Goal: Task Accomplishment & Management: Manage account settings

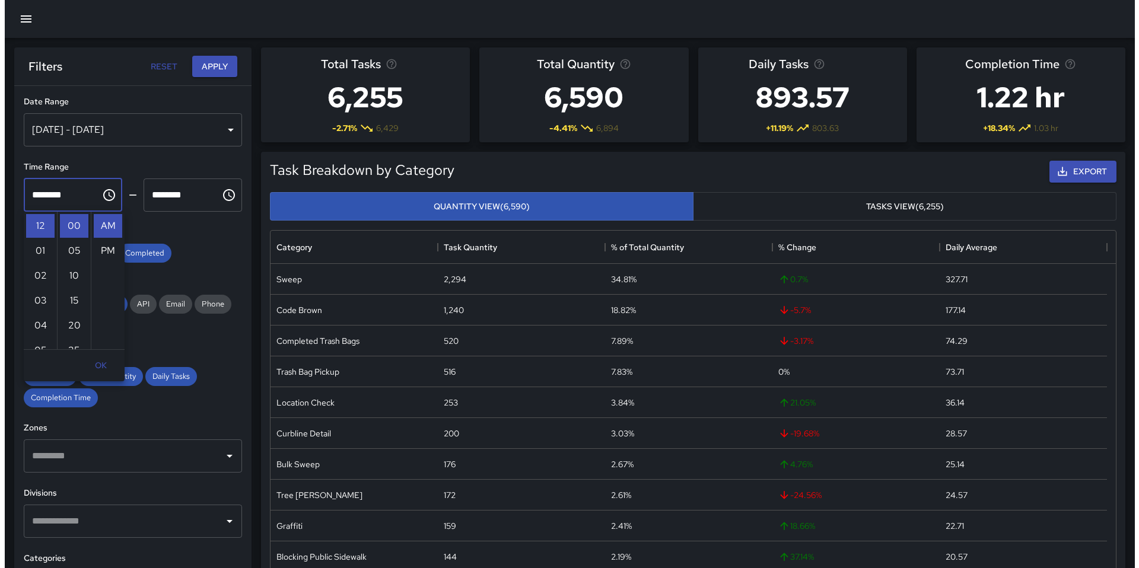
scroll to position [346, 837]
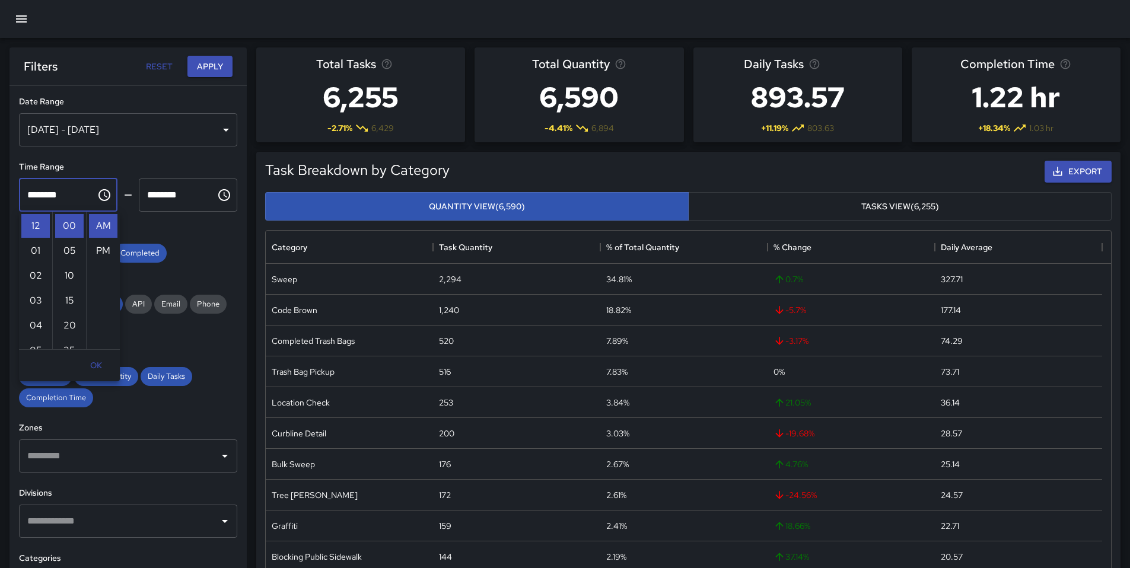
click at [18, 14] on icon "button" at bounding box center [21, 19] width 14 height 14
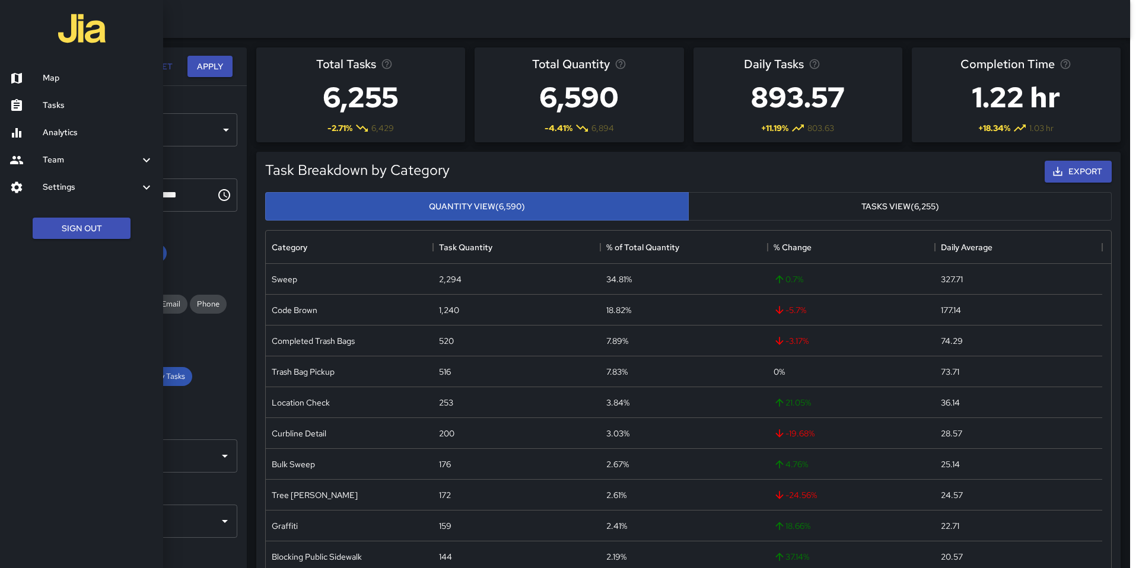
click at [56, 88] on link "Map" at bounding box center [81, 78] width 163 height 27
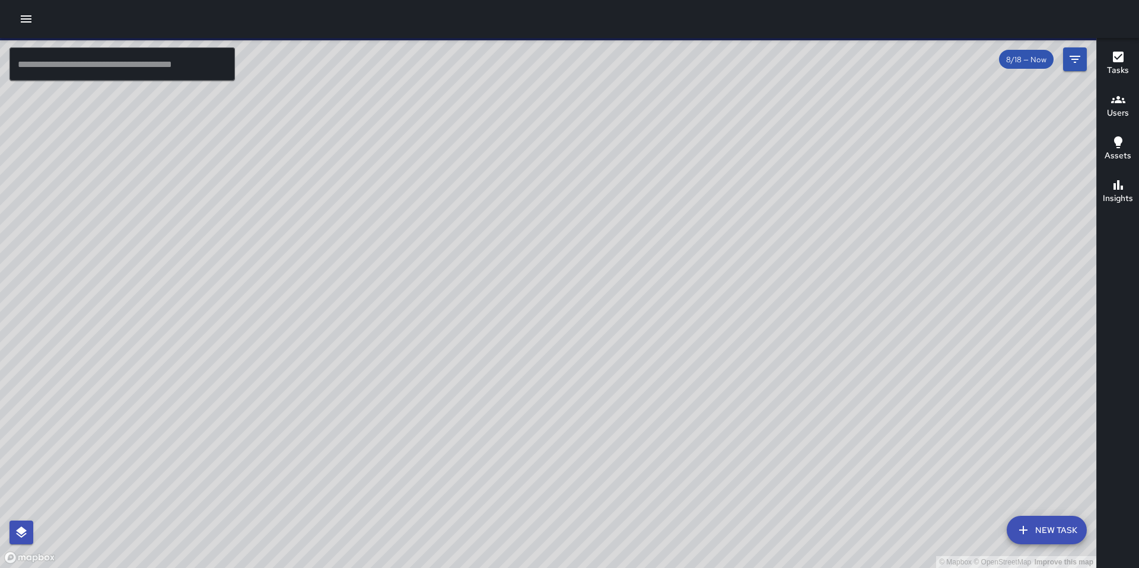
click at [34, 22] on button "button" at bounding box center [26, 19] width 24 height 24
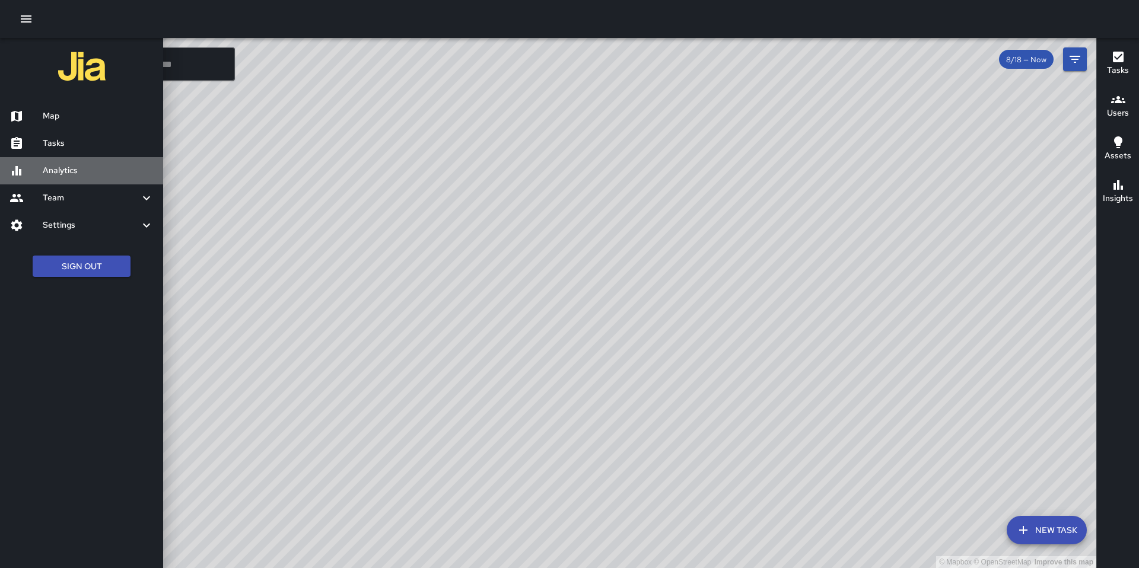
click at [72, 160] on link "Analytics" at bounding box center [81, 170] width 163 height 27
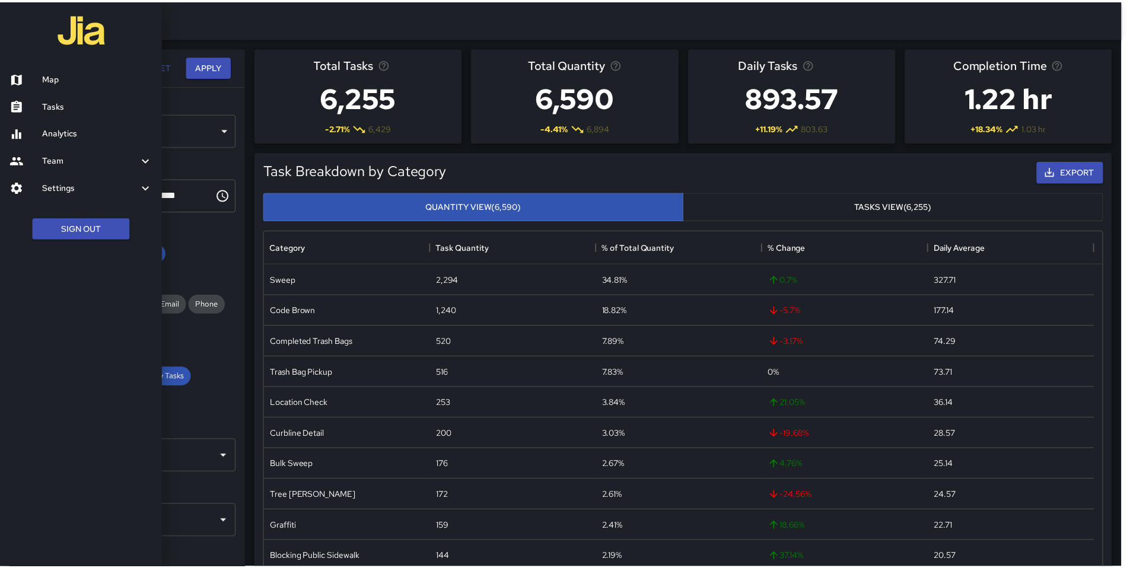
scroll to position [346, 837]
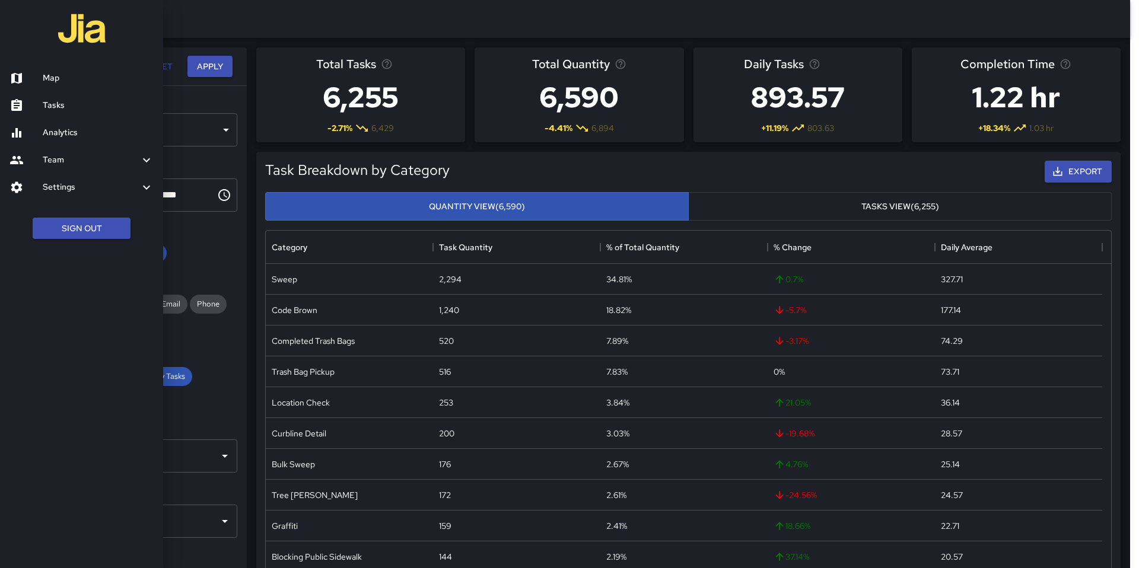
click at [180, 138] on div at bounding box center [569, 284] width 1139 height 568
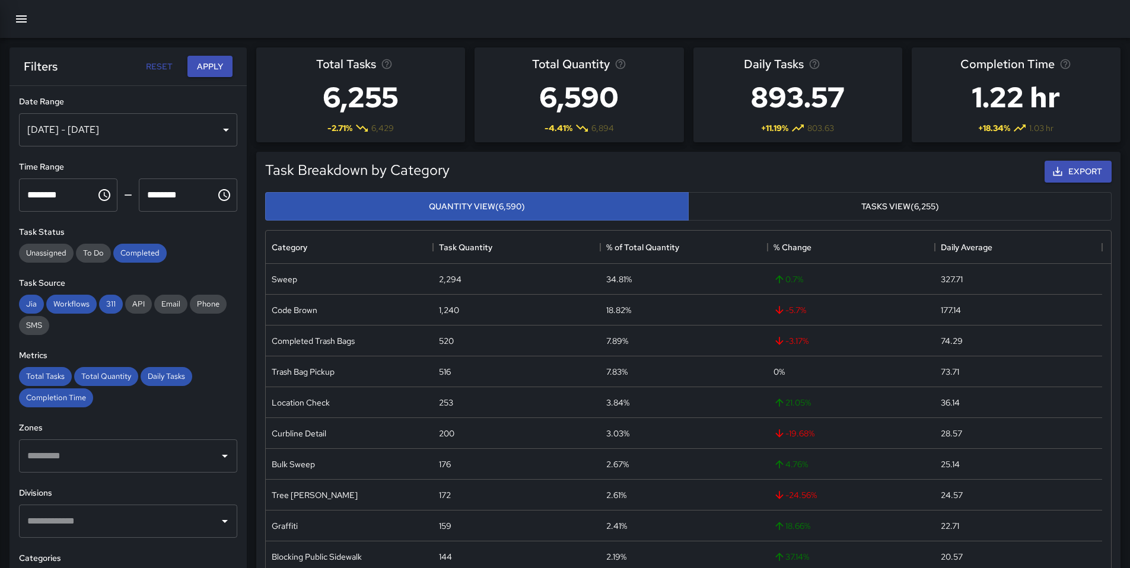
scroll to position [9, 9]
click at [179, 137] on div "[DATE] - [DATE]" at bounding box center [128, 129] width 218 height 33
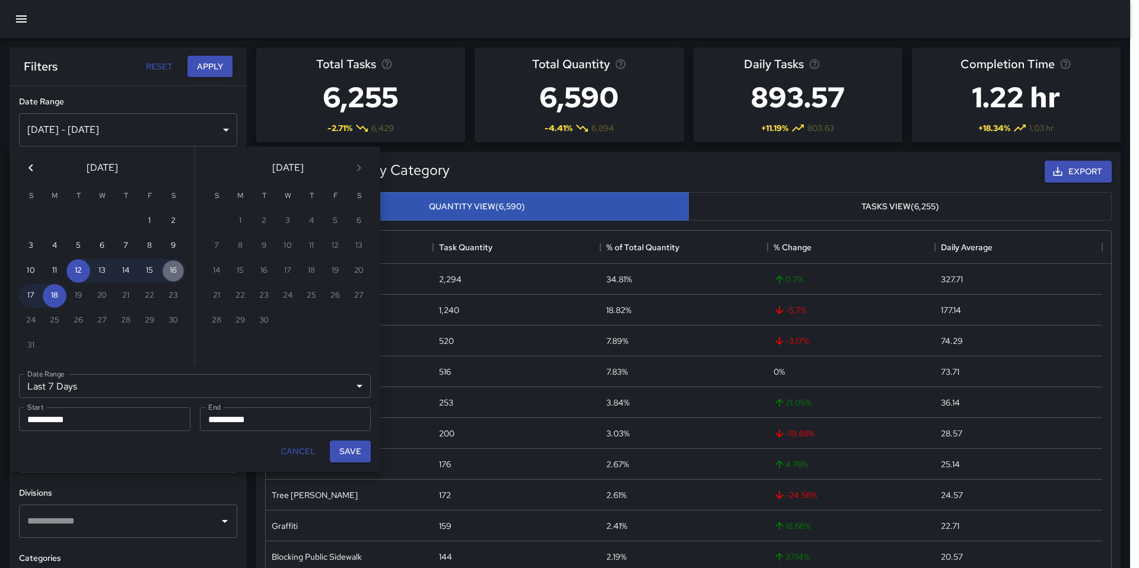
click at [179, 273] on button "16" at bounding box center [173, 271] width 24 height 24
type input "******"
type input "**********"
click at [171, 274] on button "16" at bounding box center [173, 271] width 24 height 24
type input "**********"
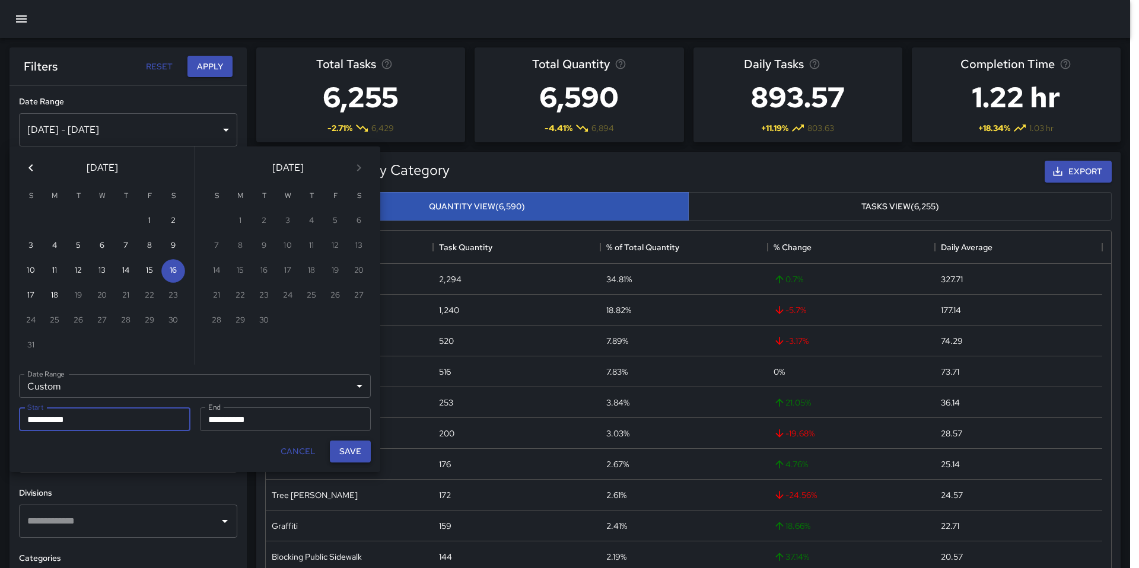
click at [348, 452] on button "Save" at bounding box center [350, 452] width 41 height 22
type input "**********"
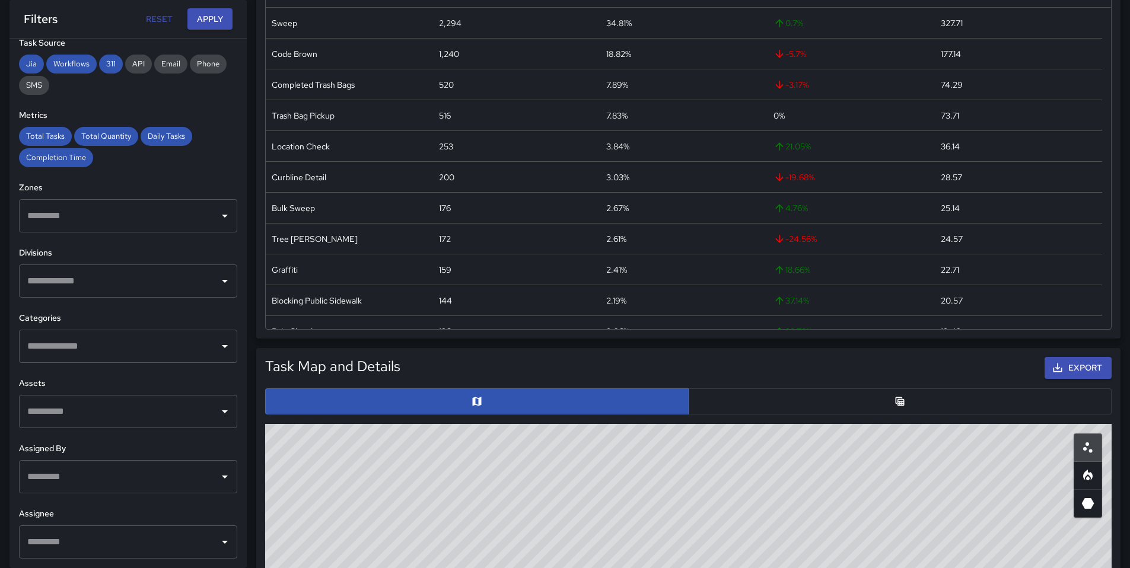
scroll to position [333, 0]
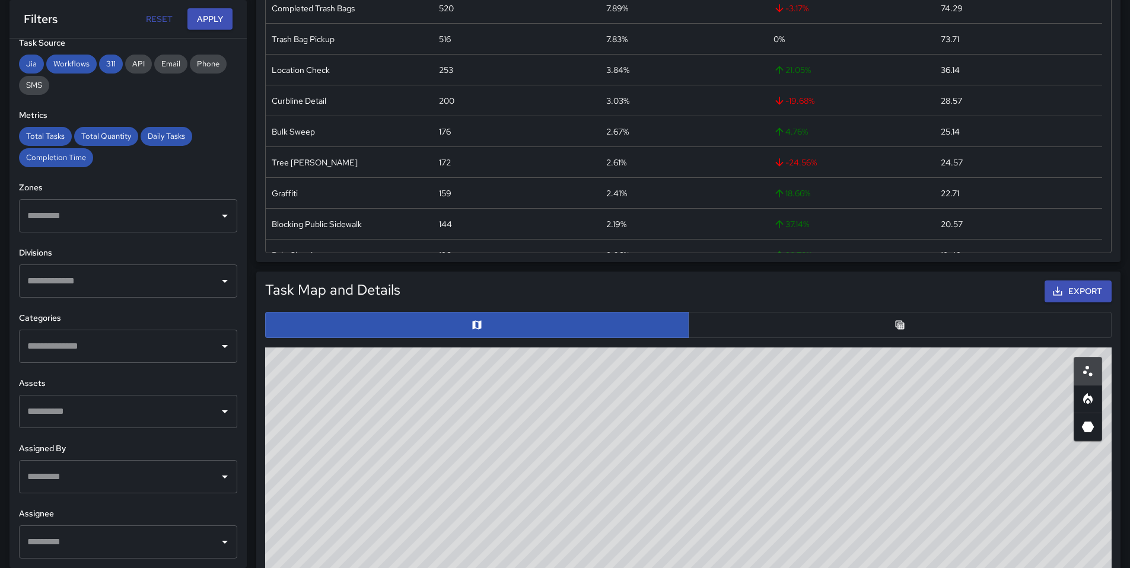
click at [81, 472] on input "text" at bounding box center [119, 477] width 190 height 23
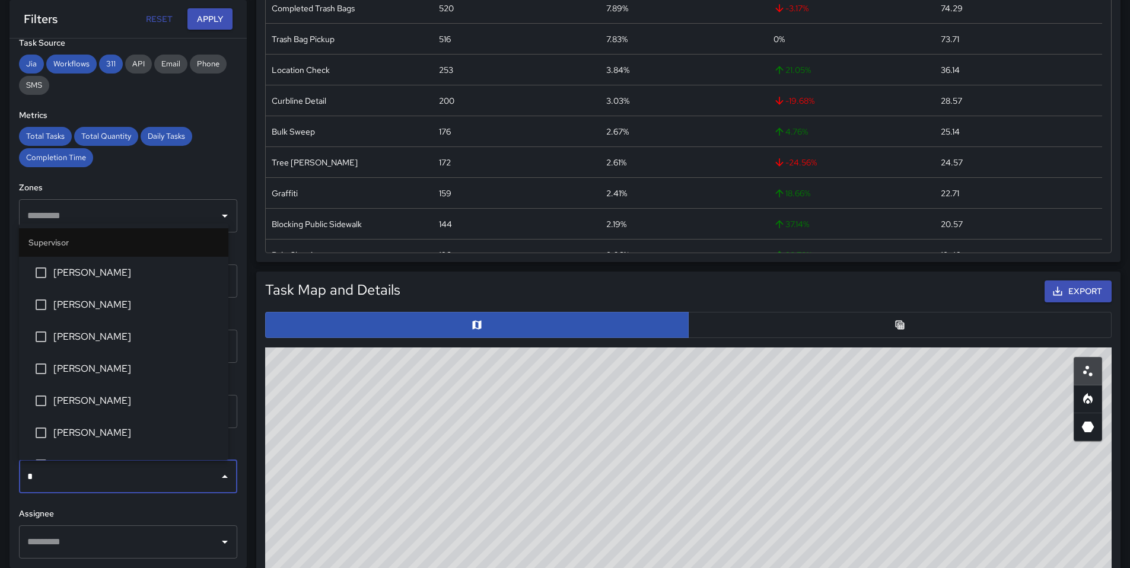
type input "**"
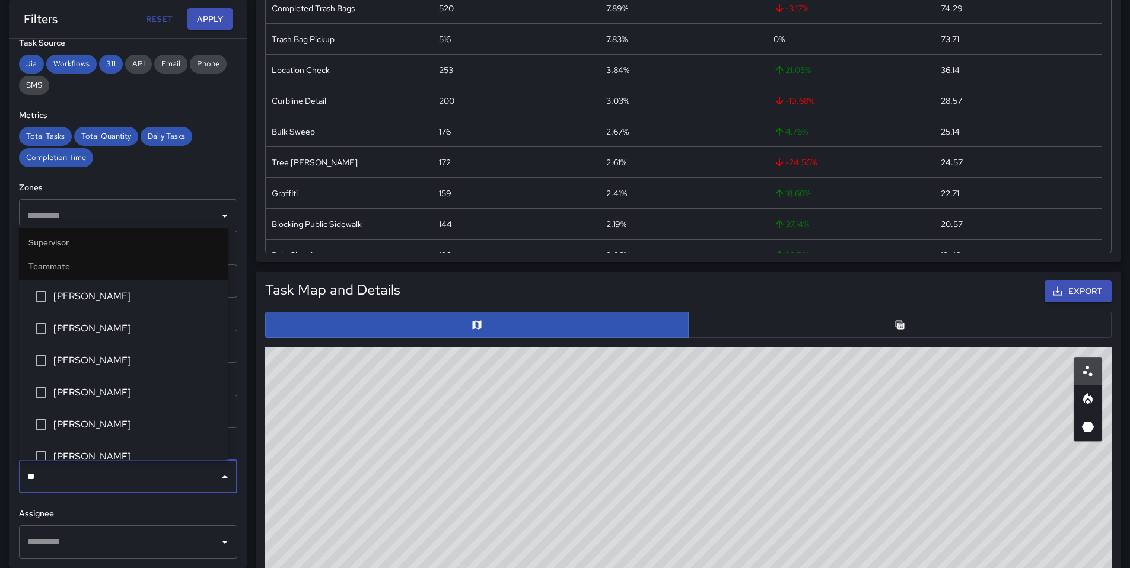
click at [101, 418] on span "[PERSON_NAME]" at bounding box center [136, 425] width 166 height 14
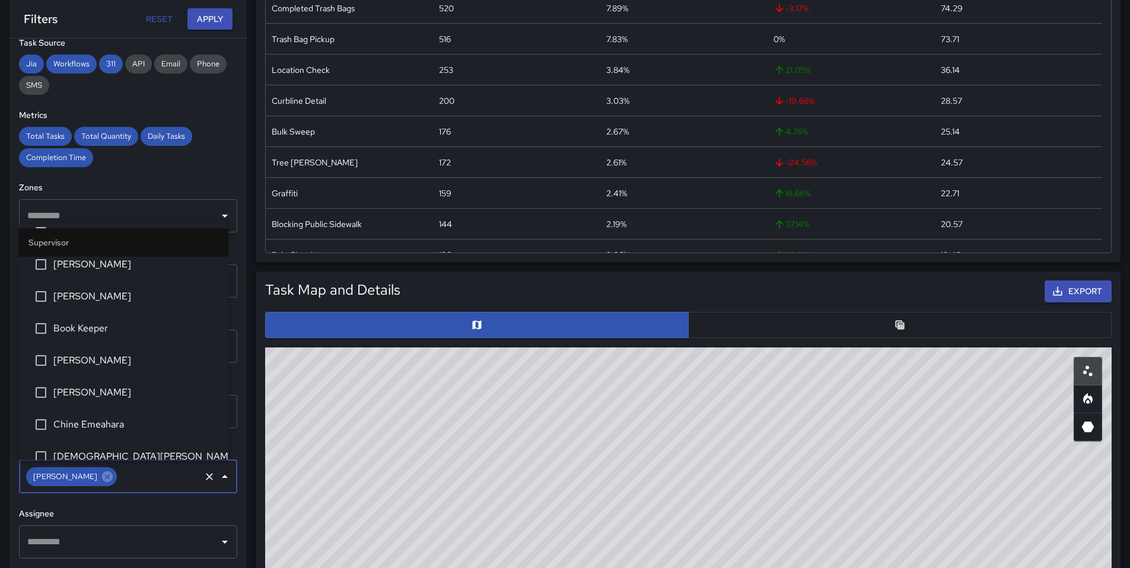
scroll to position [2193, 0]
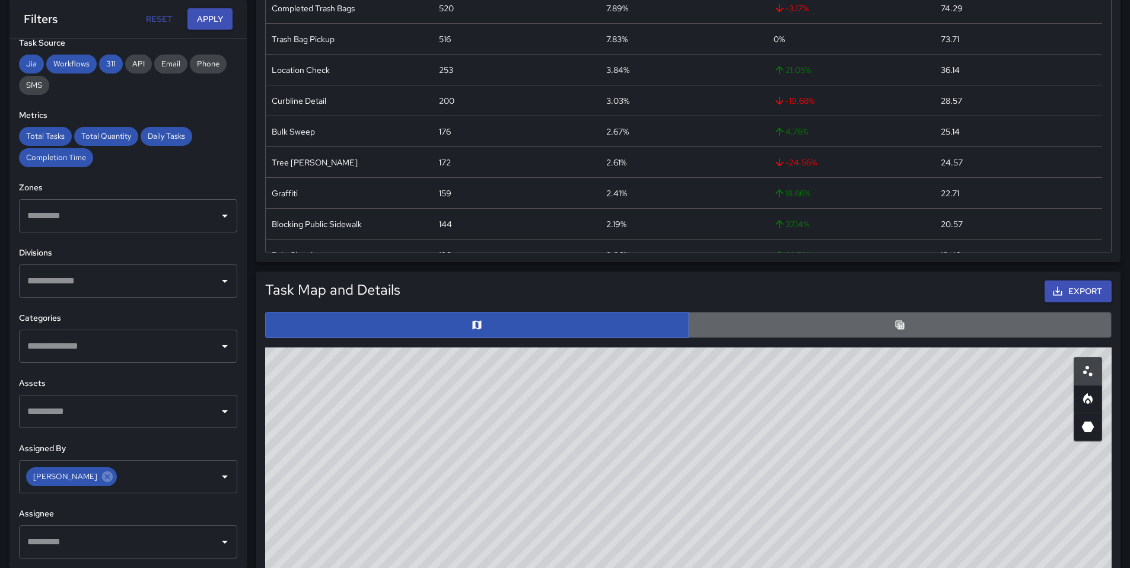
click at [869, 333] on button "button" at bounding box center [900, 325] width 424 height 26
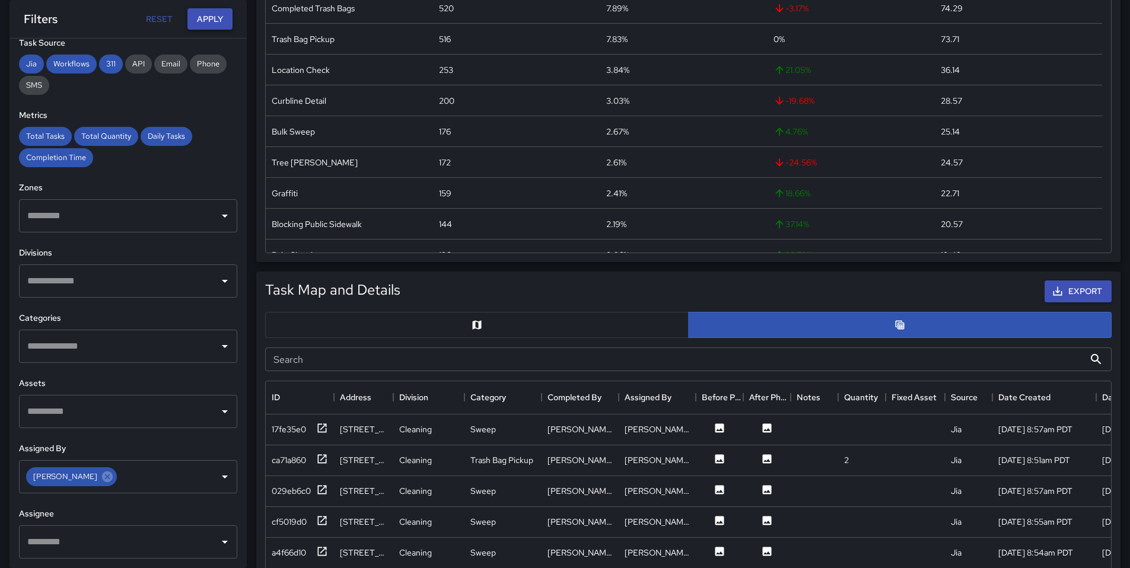
click at [211, 24] on button "Apply" at bounding box center [210, 19] width 45 height 22
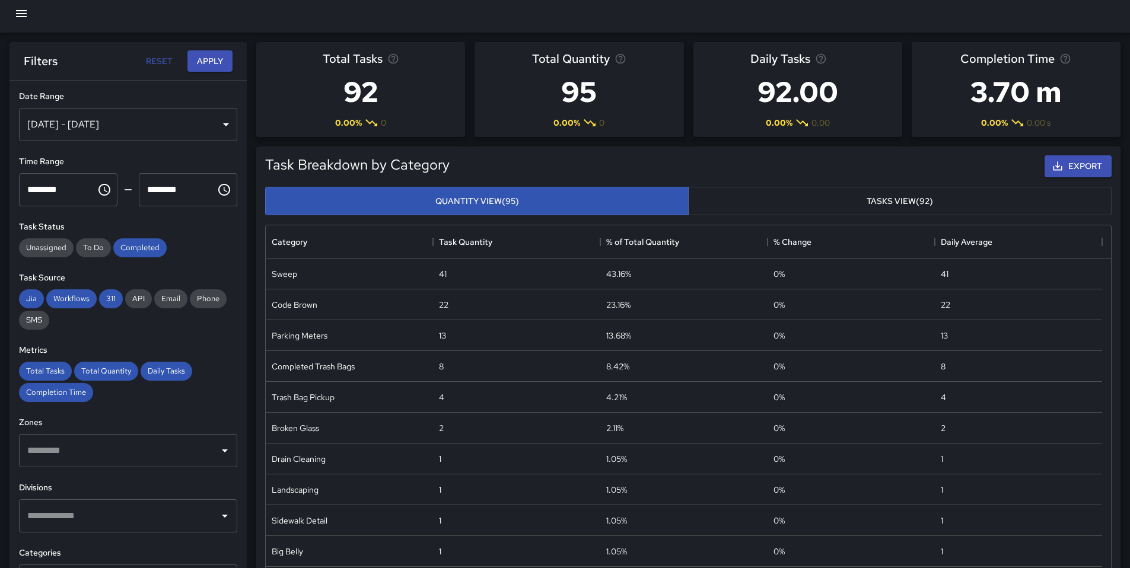
scroll to position [0, 0]
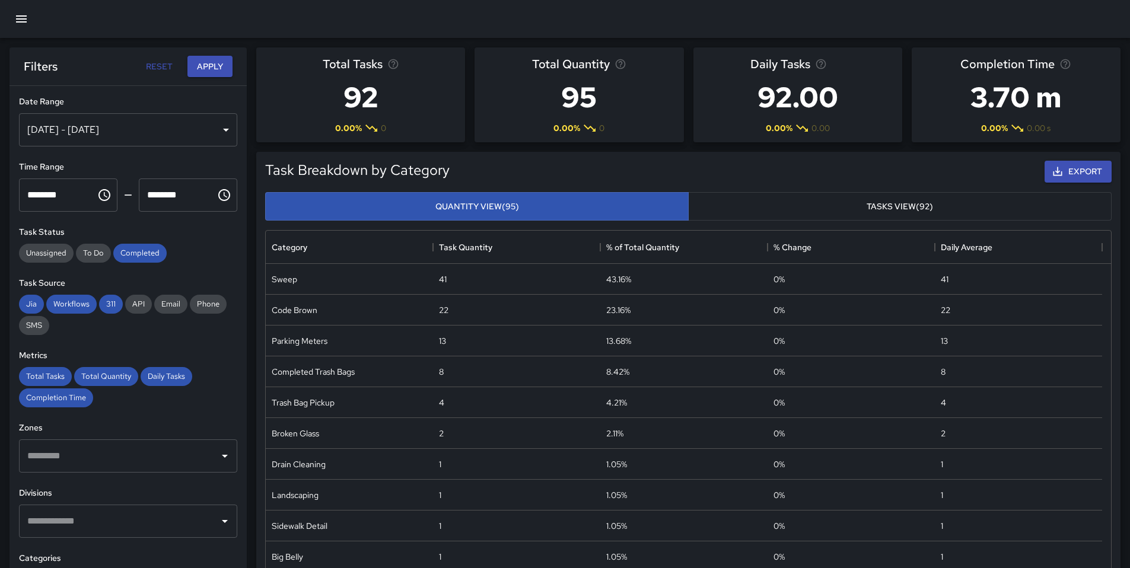
click at [13, 20] on button "button" at bounding box center [21, 19] width 28 height 28
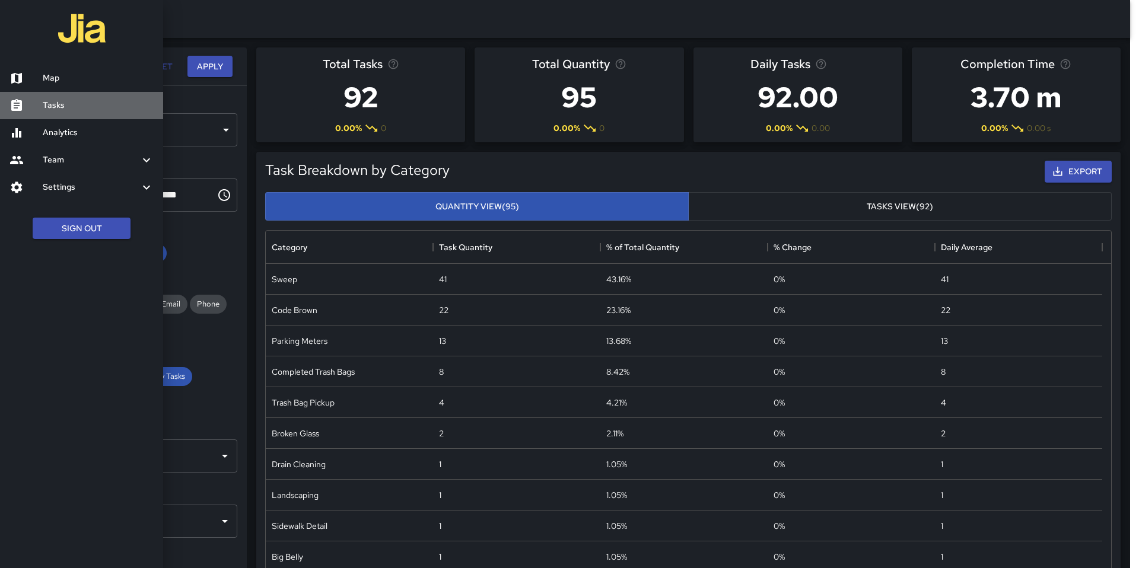
click at [46, 111] on h6 "Tasks" at bounding box center [98, 105] width 111 height 13
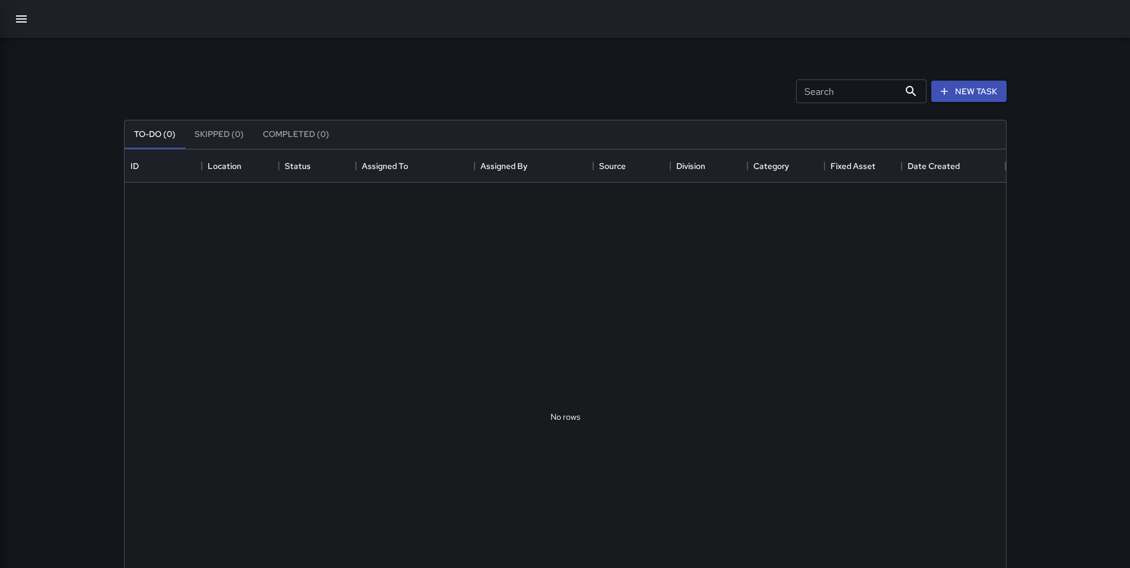
scroll to position [494, 873]
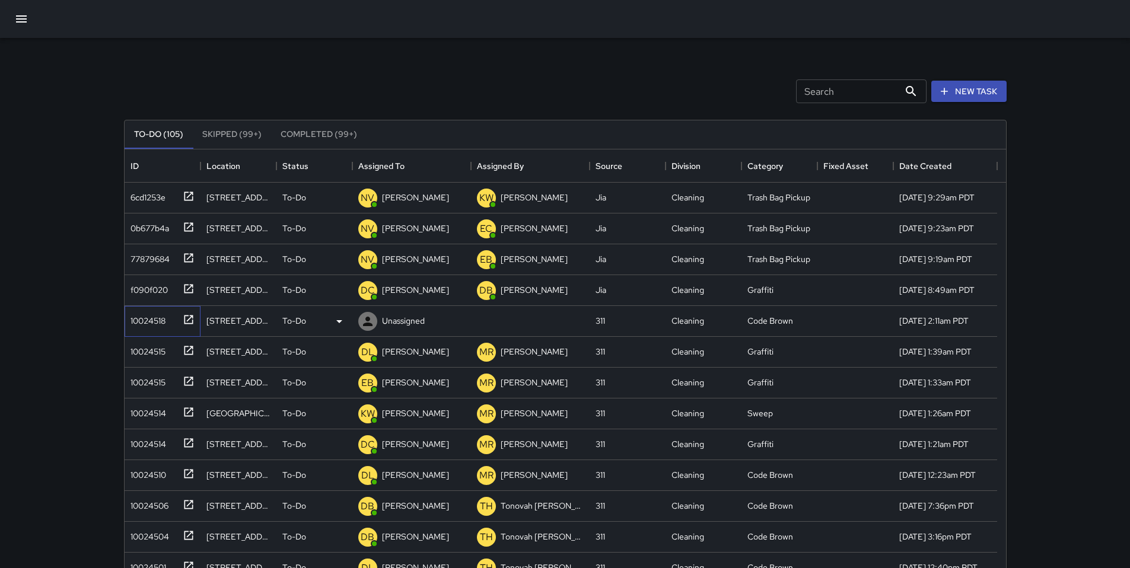
click at [154, 325] on div "10024518" at bounding box center [146, 318] width 40 height 17
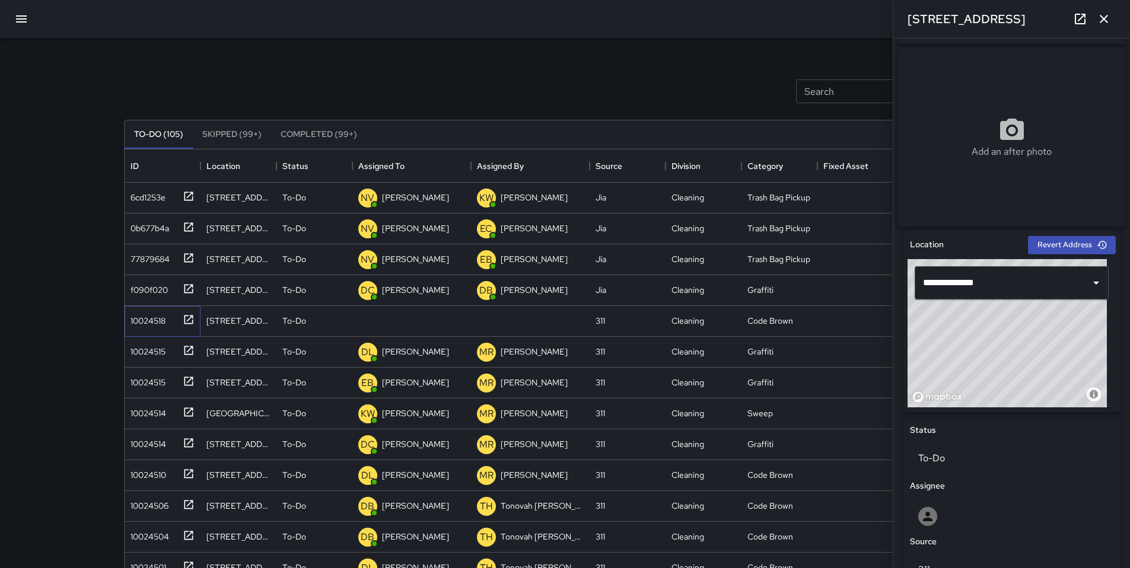
scroll to position [399, 0]
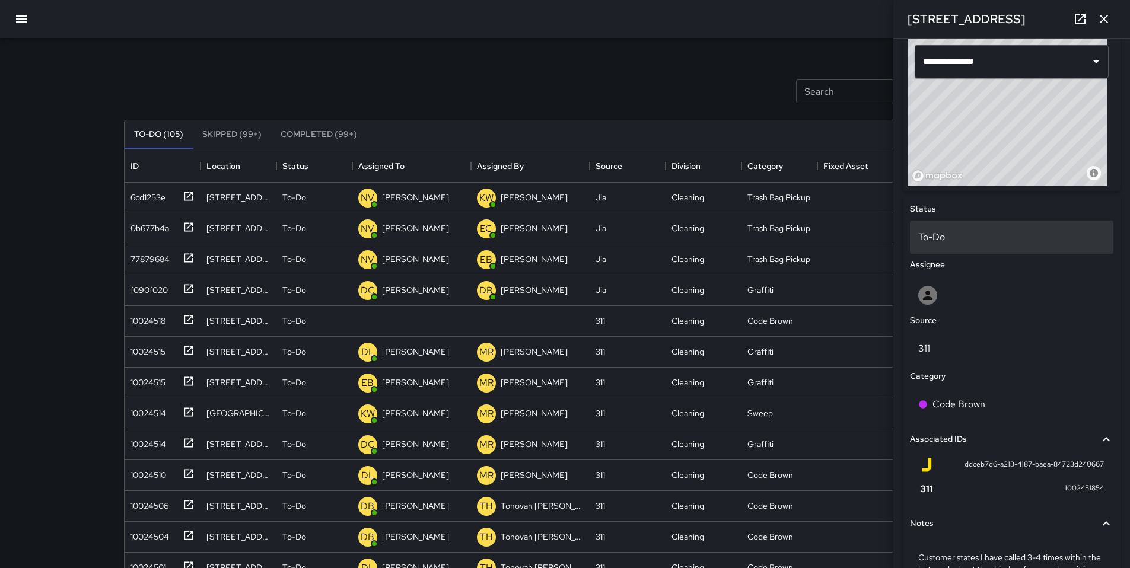
click at [954, 243] on p "To-Do" at bounding box center [1012, 237] width 187 height 14
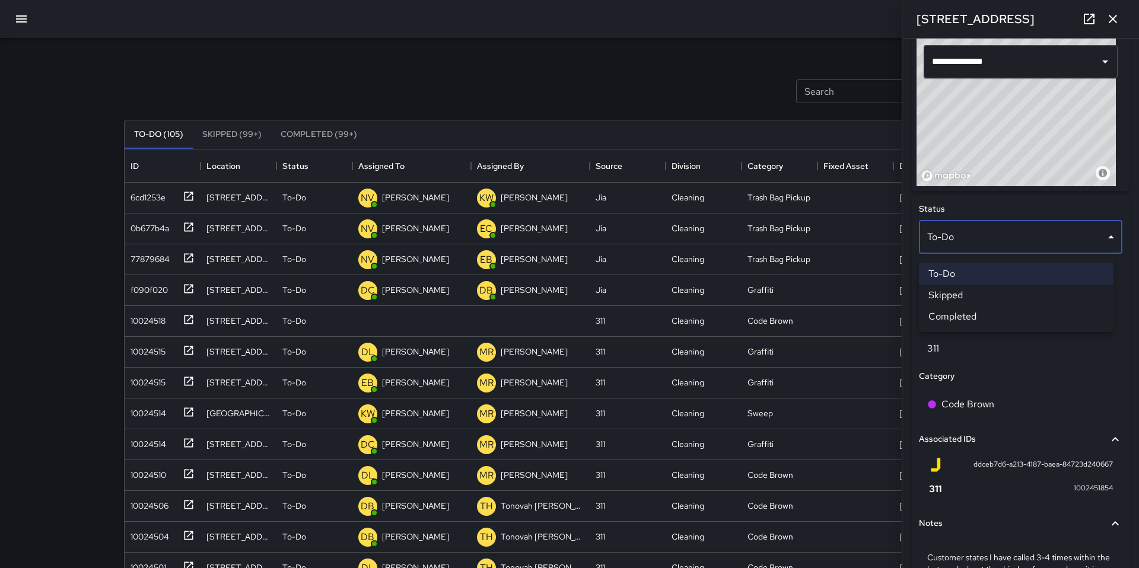
click at [968, 249] on div at bounding box center [569, 284] width 1139 height 568
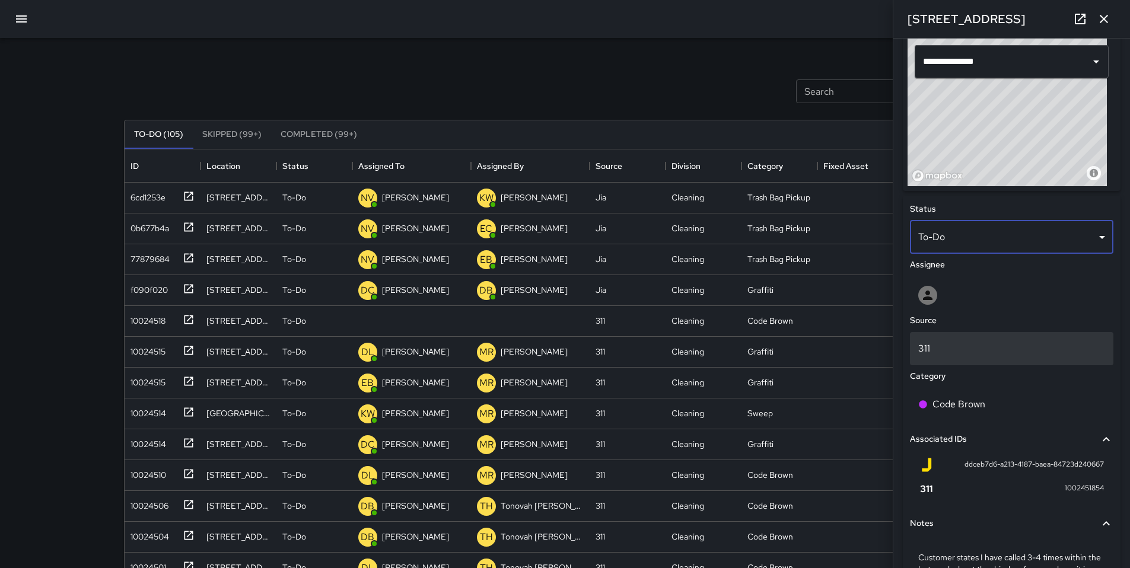
click at [1003, 366] on div "311" at bounding box center [1012, 348] width 204 height 33
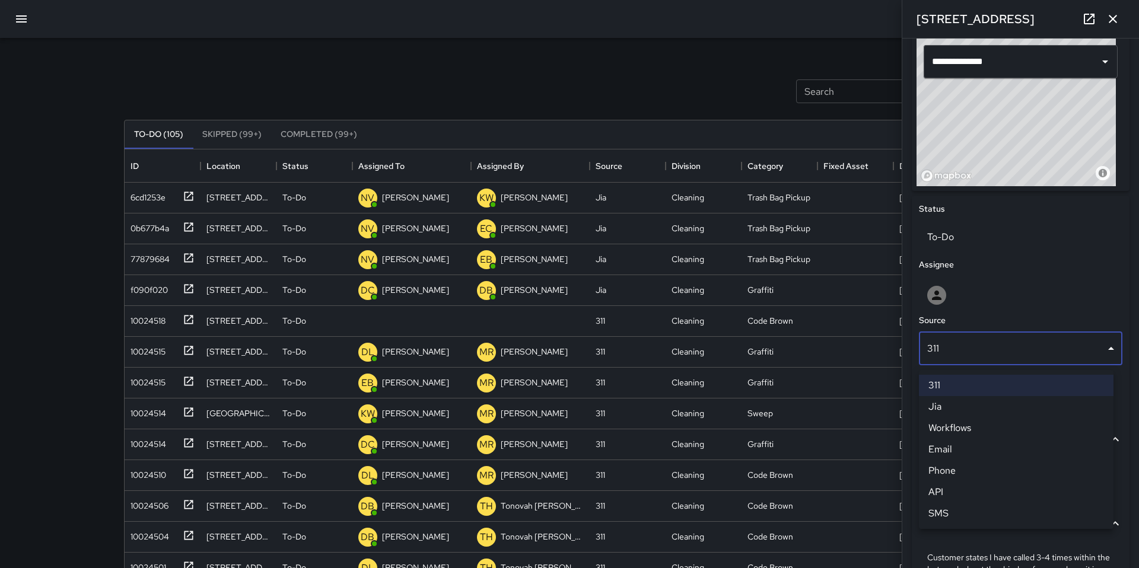
click at [976, 310] on div at bounding box center [569, 284] width 1139 height 568
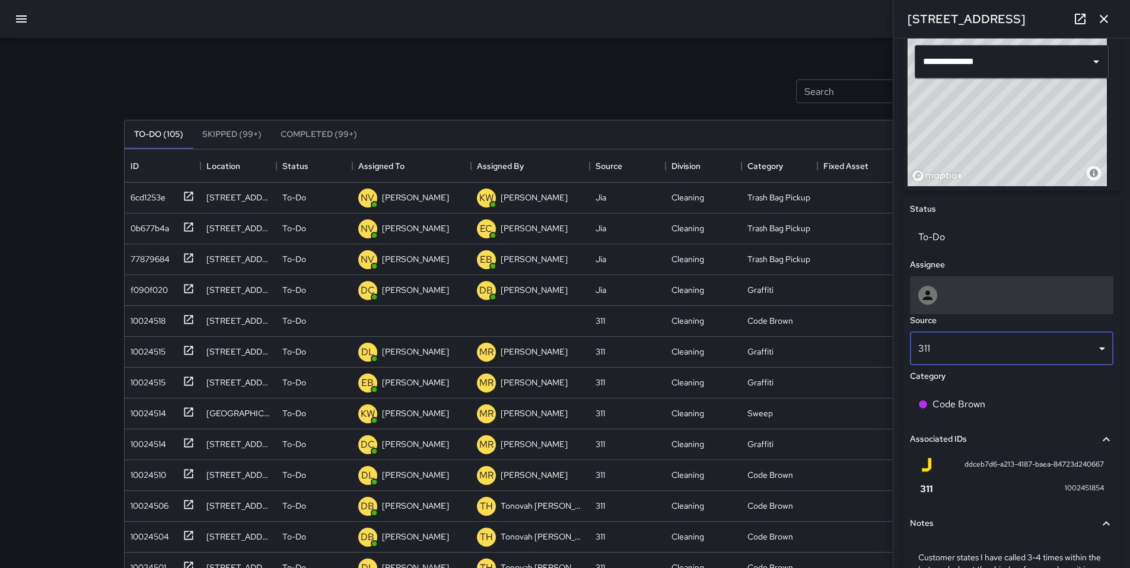
click at [975, 305] on div at bounding box center [1012, 295] width 187 height 19
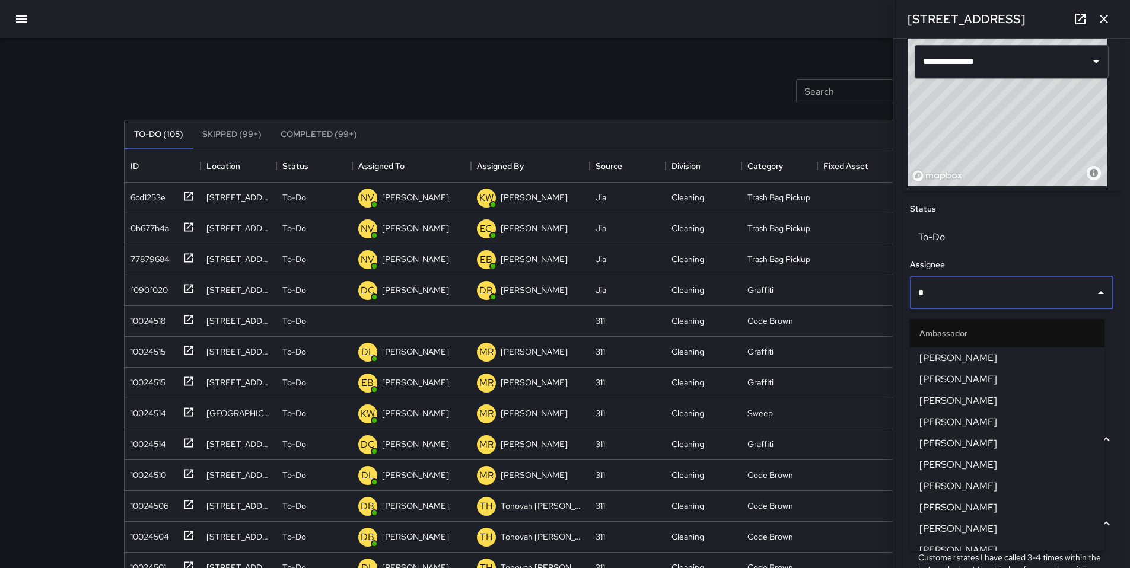
type input "**"
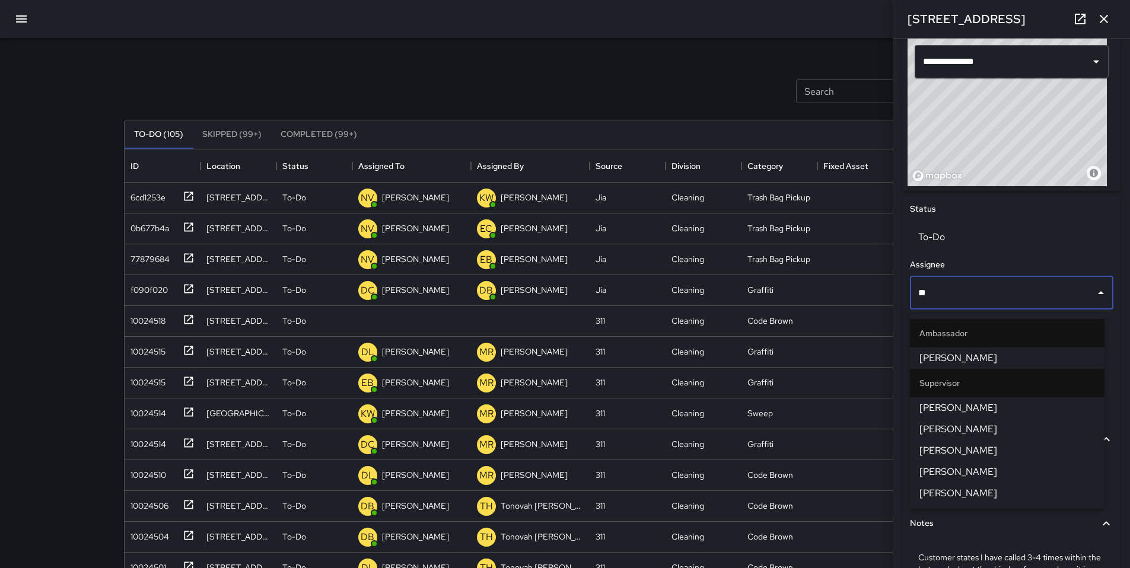
click at [1007, 406] on span "[PERSON_NAME]" at bounding box center [1008, 408] width 176 height 14
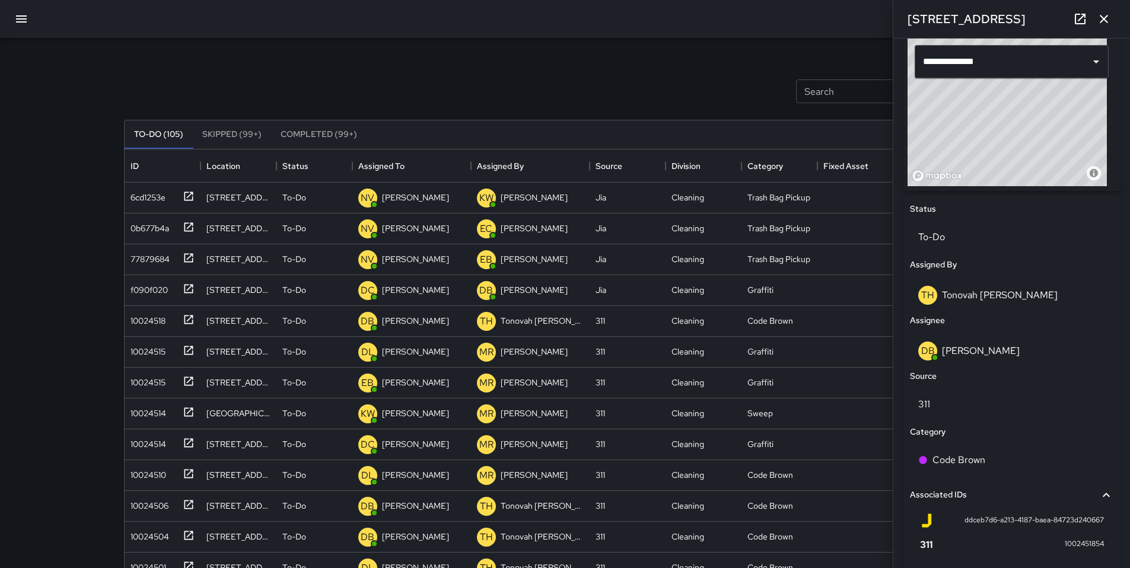
click at [670, 101] on div "Search Search New Task" at bounding box center [566, 92] width 888 height 62
click at [1108, 22] on icon "button" at bounding box center [1104, 19] width 14 height 14
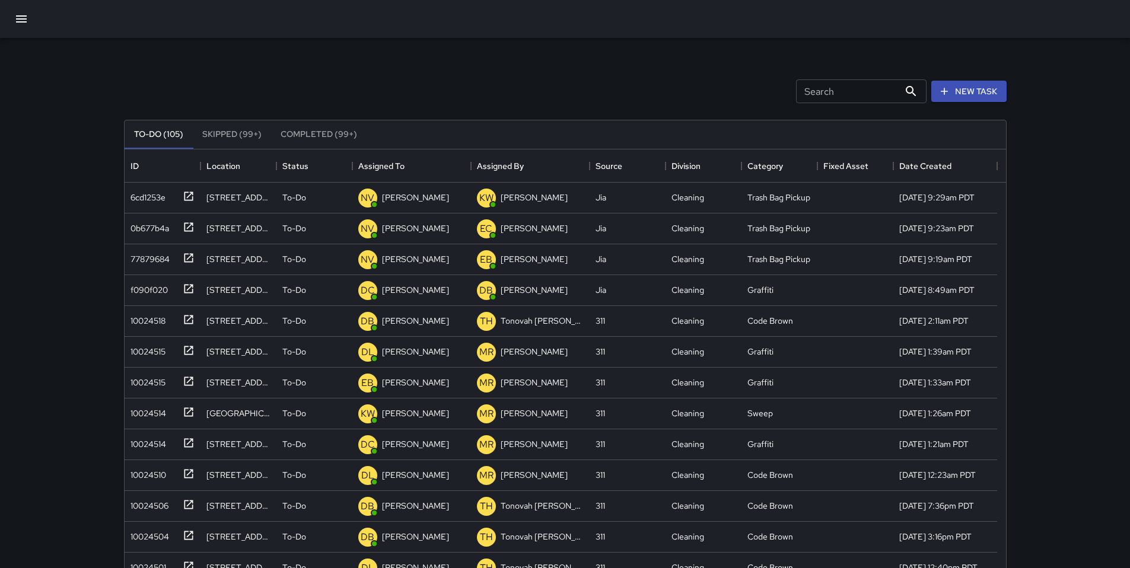
drag, startPoint x: 796, startPoint y: 42, endPoint x: 784, endPoint y: 55, distance: 18.0
click at [796, 42] on div "Search Search New Task To-Do (105) Skipped (99+) Completed (99+) ID Location St…" at bounding box center [565, 369] width 911 height 663
click at [524, 91] on div "Search Search New Task" at bounding box center [566, 92] width 888 height 62
click at [26, 21] on icon "button" at bounding box center [21, 19] width 14 height 14
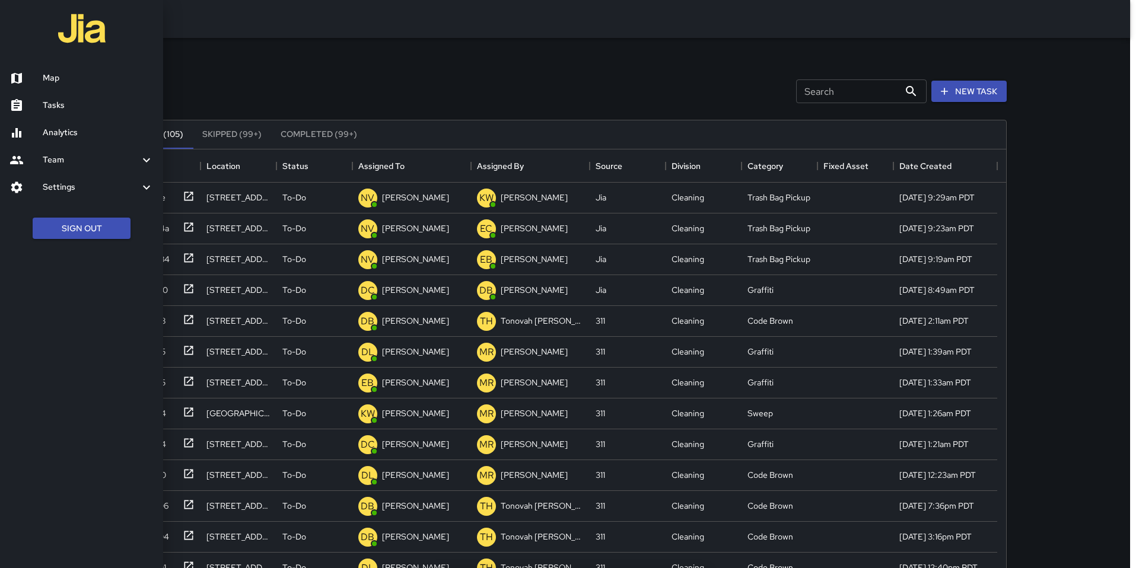
click at [391, 84] on div at bounding box center [569, 284] width 1139 height 568
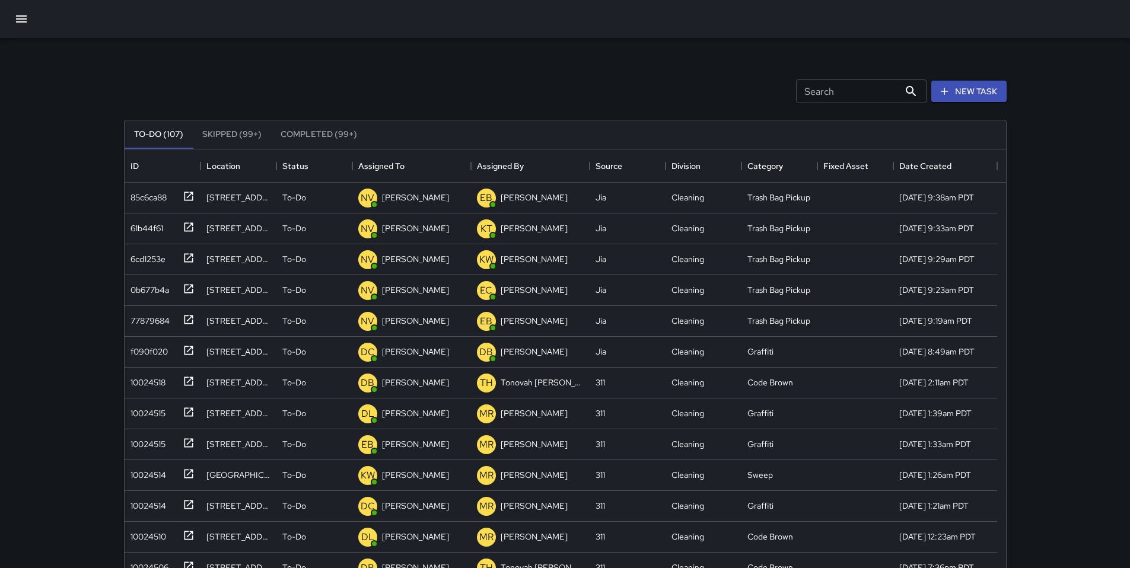
click at [857, 88] on input "Search" at bounding box center [847, 92] width 103 height 24
type input "*"
